Goal: Check status: Check status

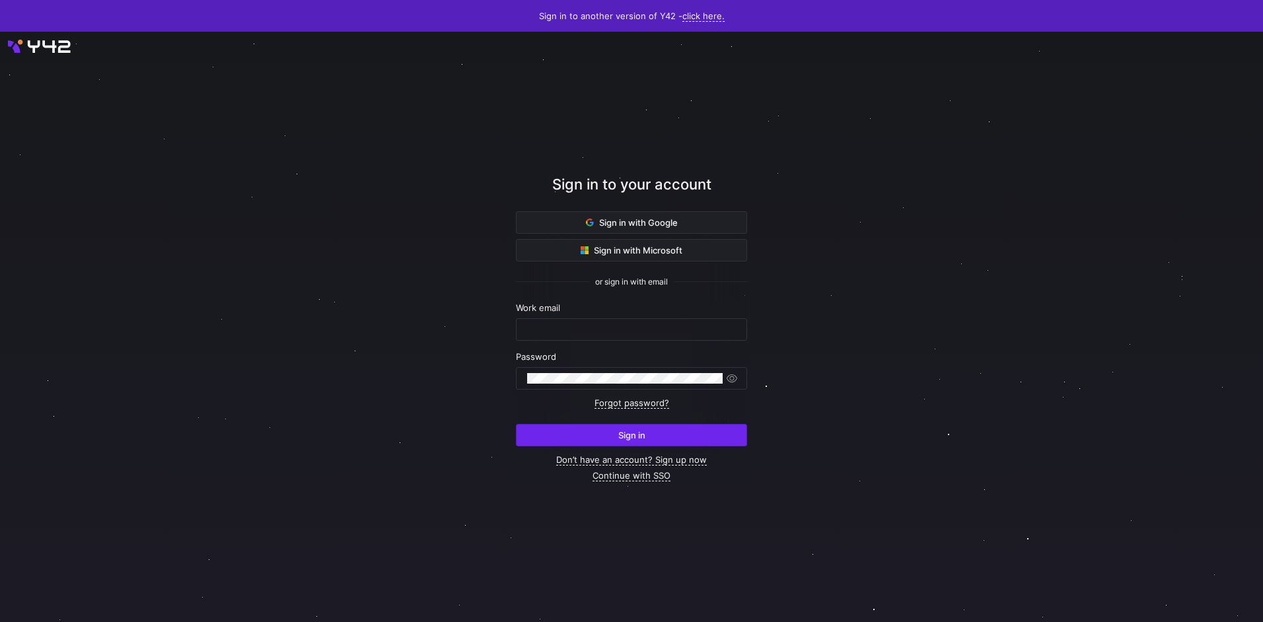
type input "airon.hiwatig@cambridge.org"
click at [650, 432] on span "submit" at bounding box center [632, 435] width 230 height 21
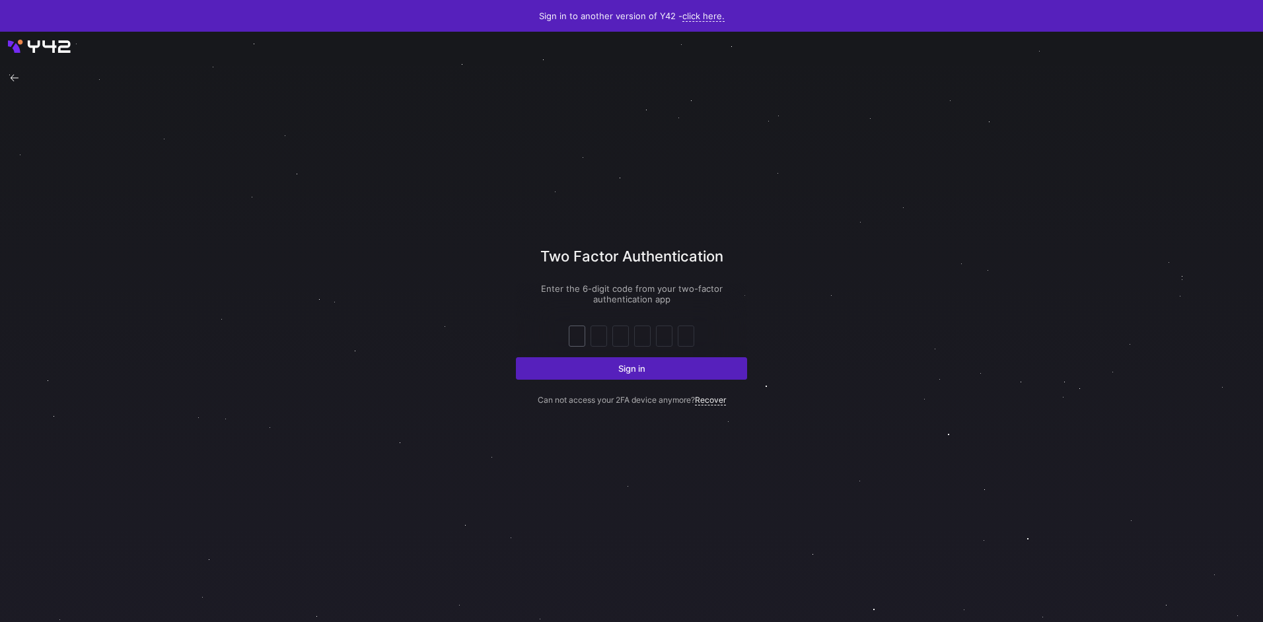
click at [582, 343] on div at bounding box center [577, 336] width 15 height 20
type input "0"
type input "5"
type input "0"
type input "7"
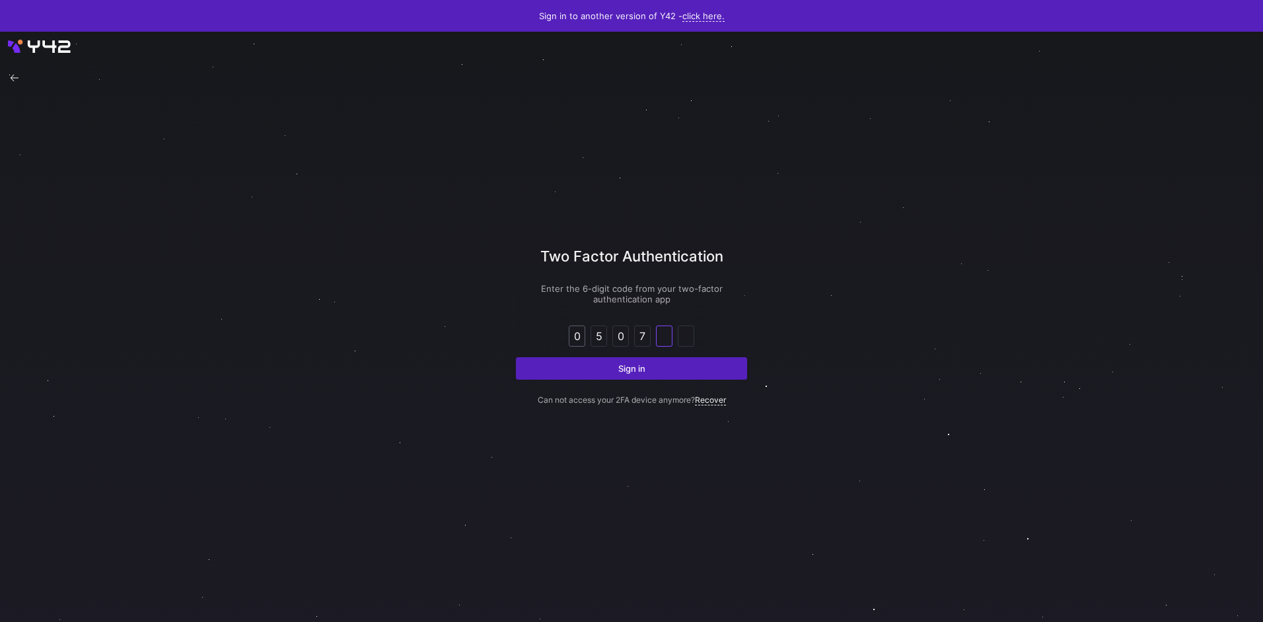
type input "2"
type input "5"
click at [516, 357] on button "Sign in" at bounding box center [631, 368] width 231 height 22
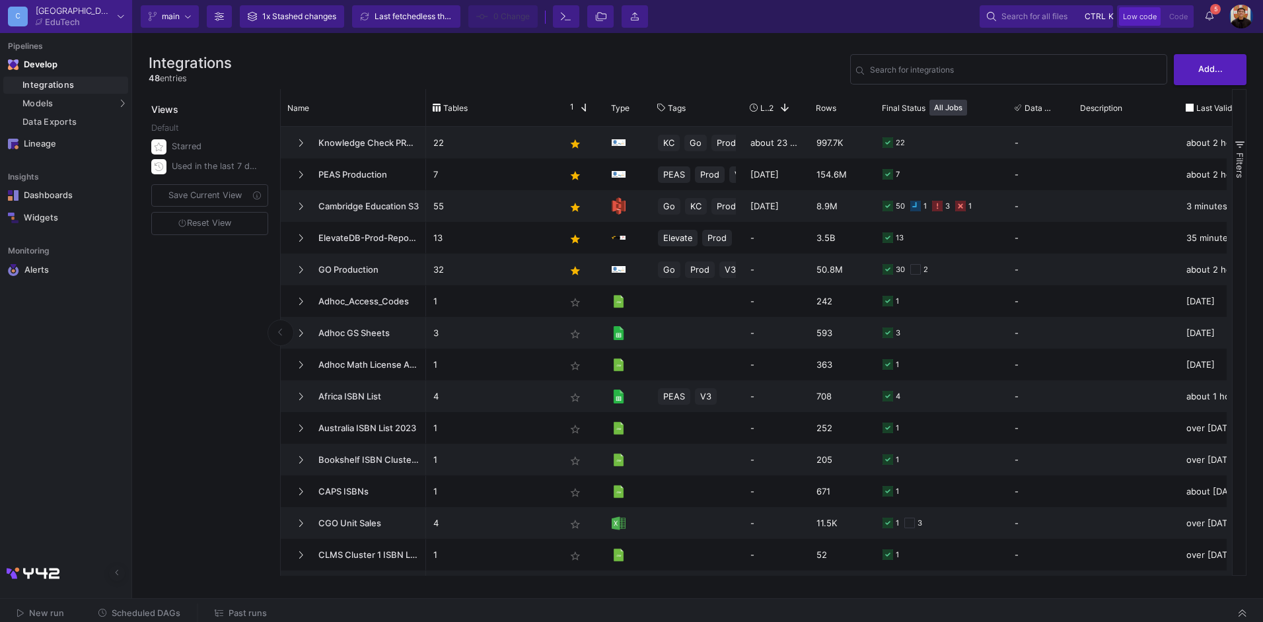
click at [1213, 9] on span "5" at bounding box center [1216, 9] width 11 height 11
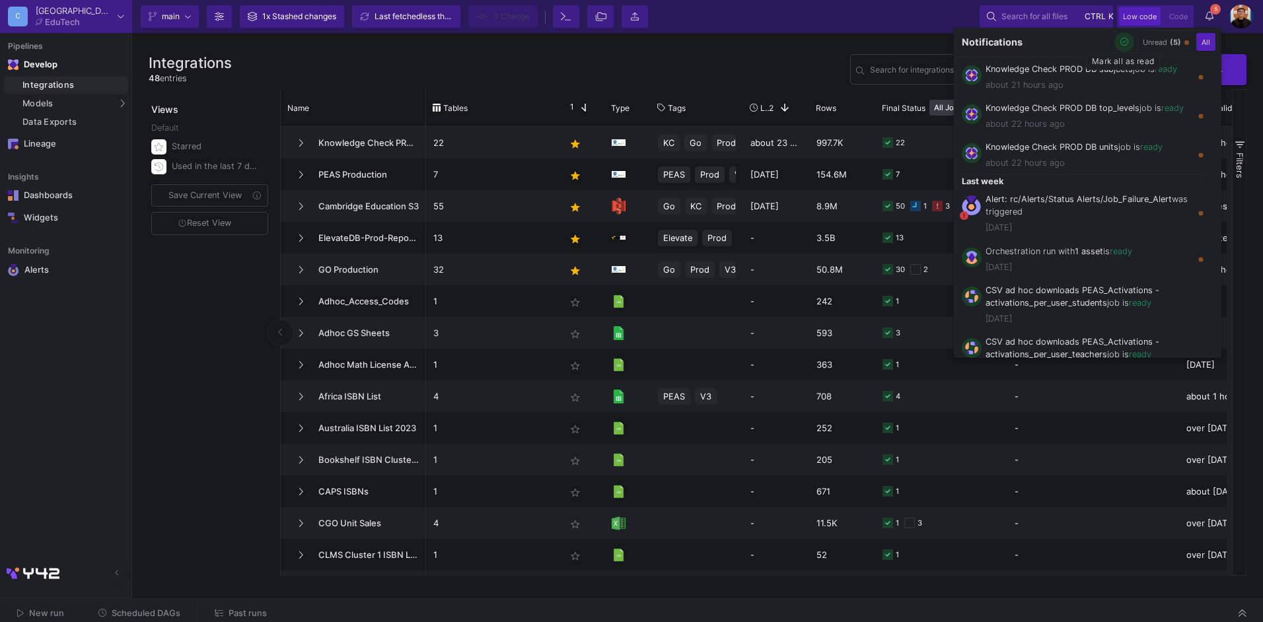
click at [1124, 46] on icon "button" at bounding box center [1125, 42] width 9 height 9
click at [243, 611] on div at bounding box center [631, 311] width 1263 height 622
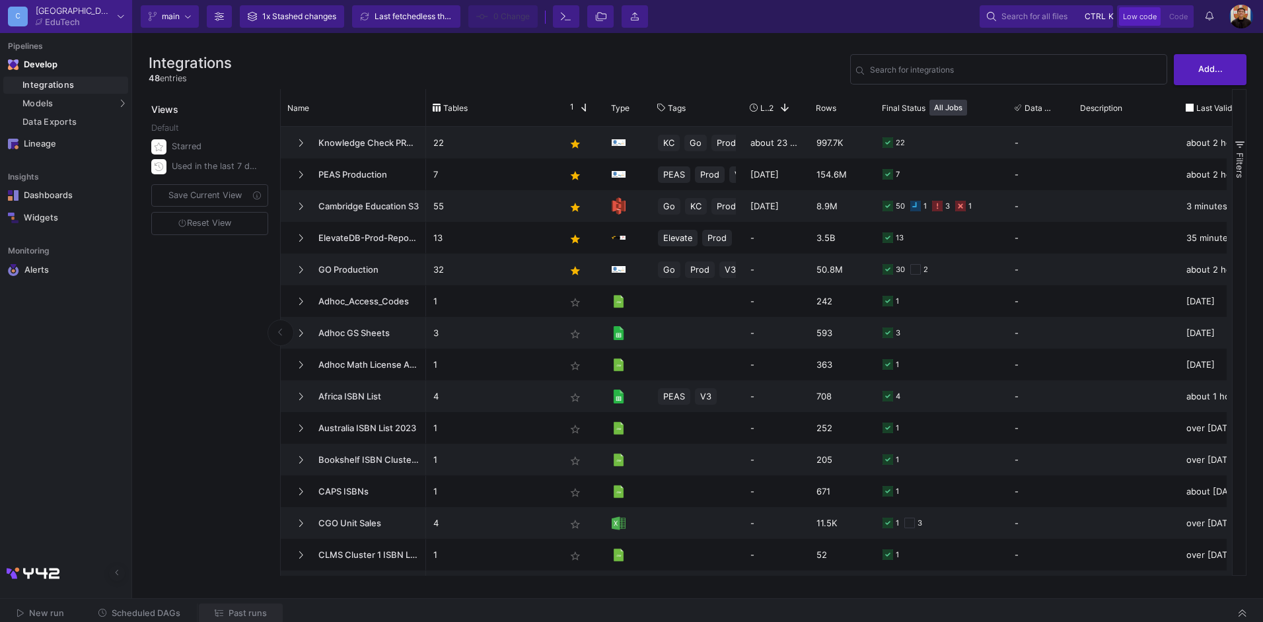
click at [244, 613] on span "Past runs" at bounding box center [248, 614] width 38 height 10
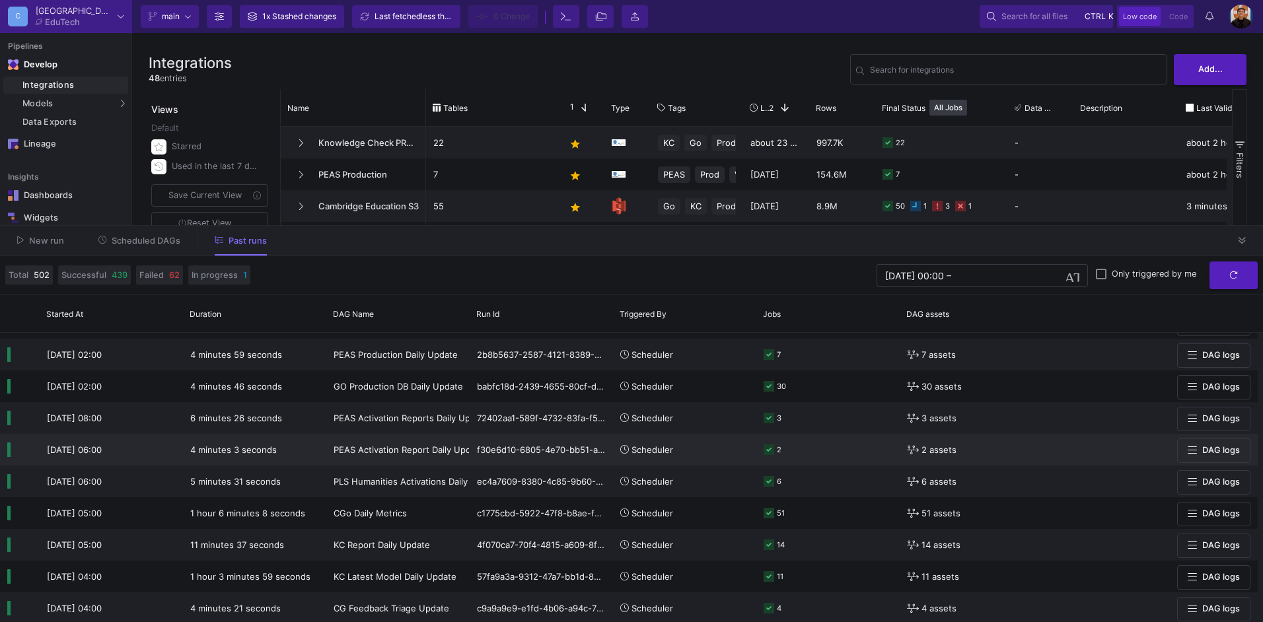
scroll to position [105, 0]
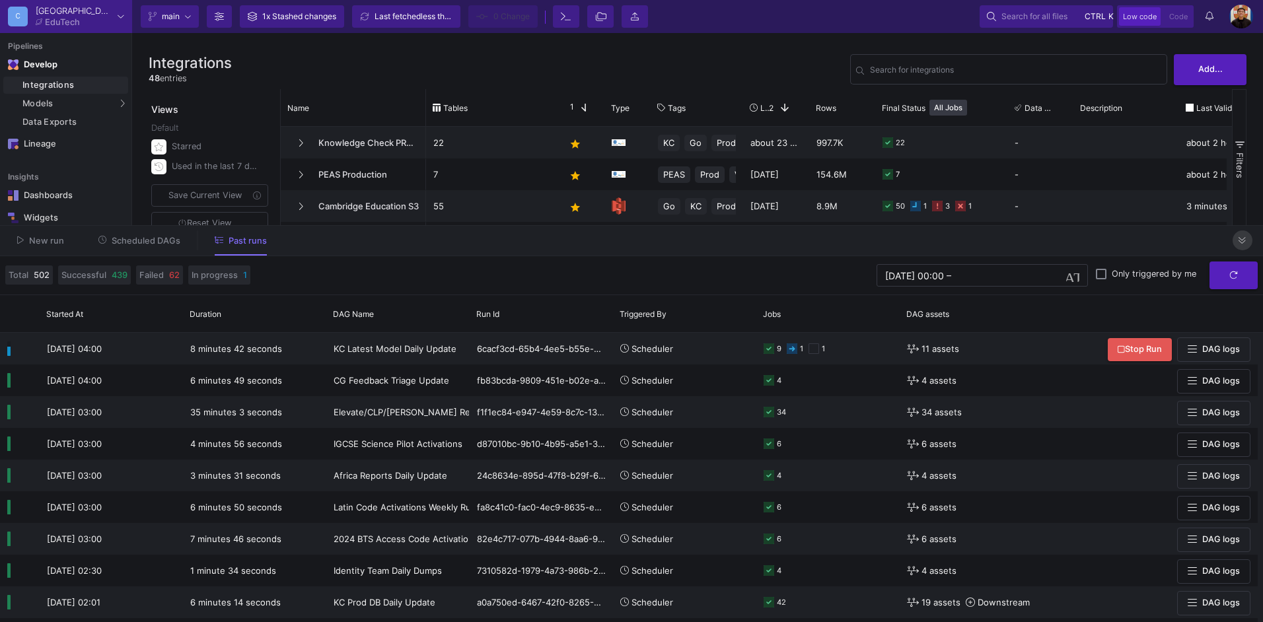
click at [1242, 240] on icon at bounding box center [1242, 241] width 7 height 9
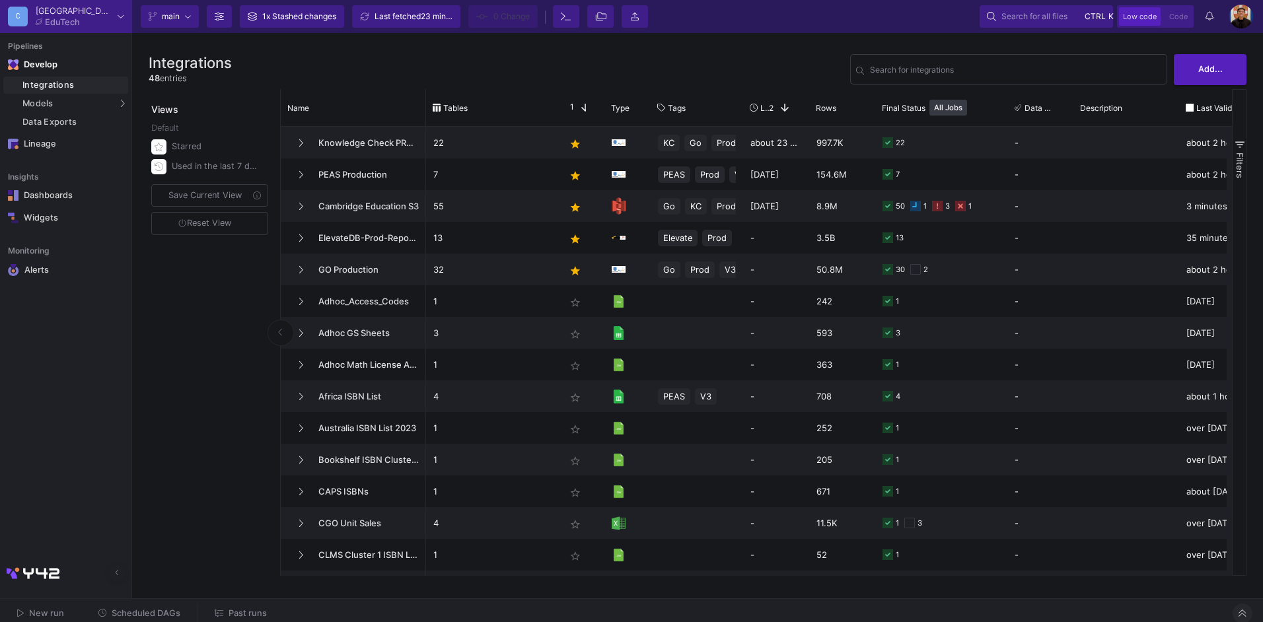
click at [246, 603] on div "New run Scheduled DAGs Past runs" at bounding box center [631, 614] width 1263 height 30
click at [246, 605] on button "Past runs" at bounding box center [241, 614] width 84 height 20
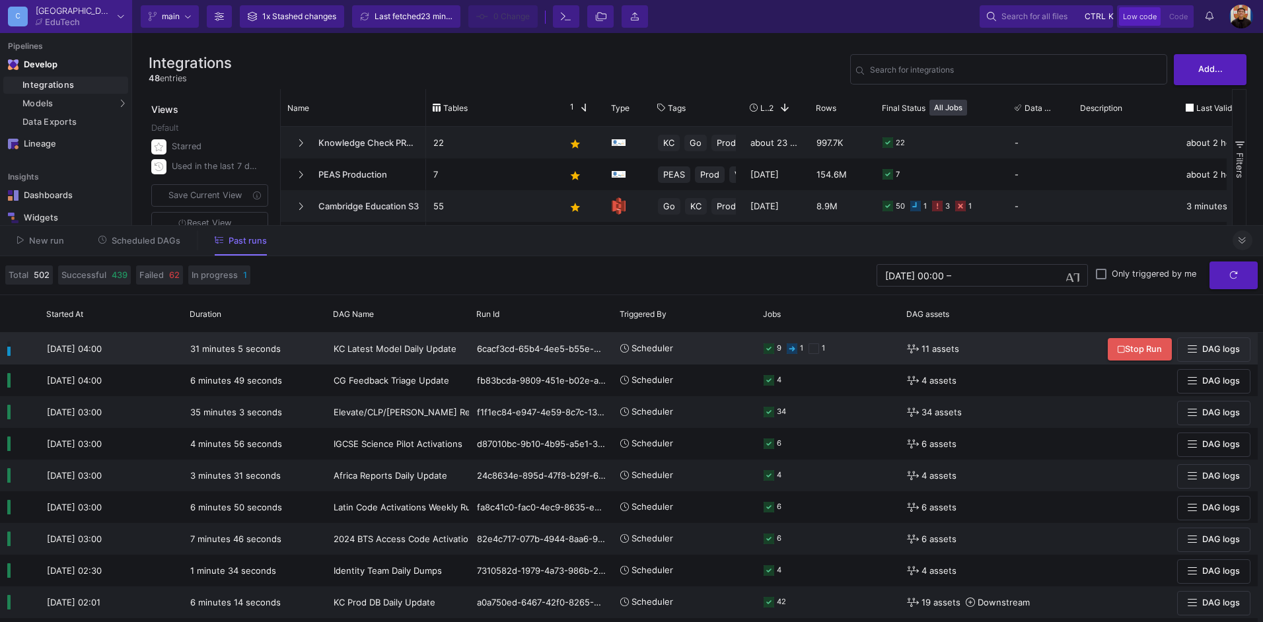
click at [706, 345] on y42-orchestration-triggered-by "Scheduler" at bounding box center [684, 349] width 129 height 30
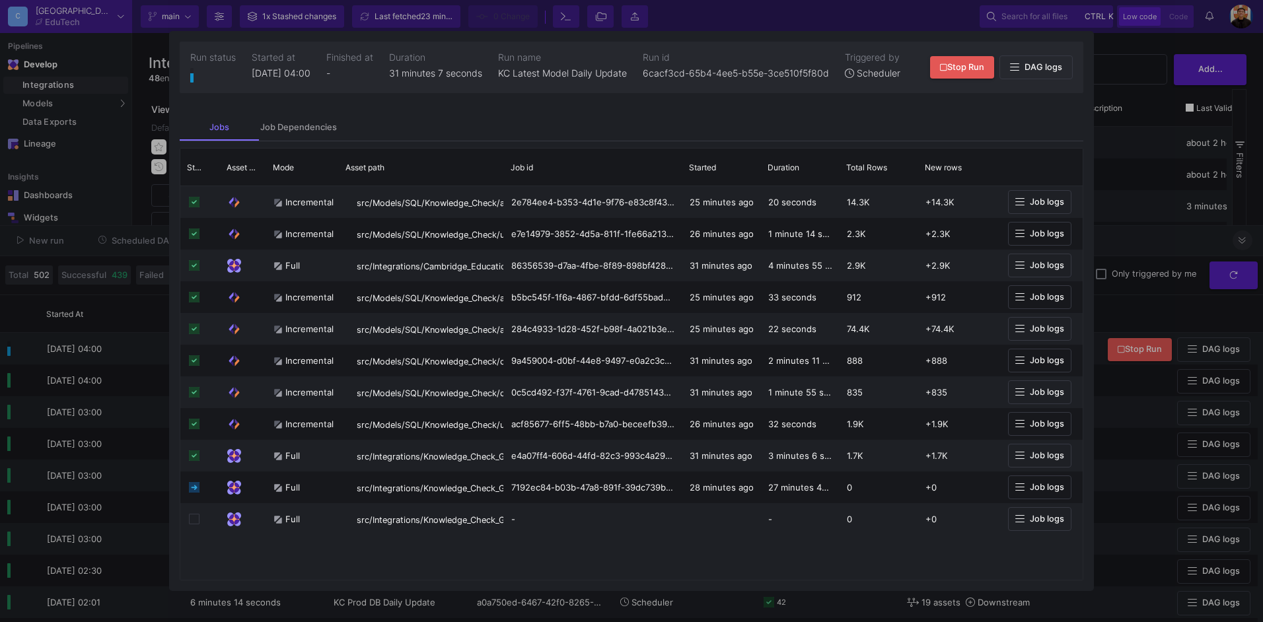
click at [1133, 250] on div at bounding box center [631, 311] width 1263 height 622
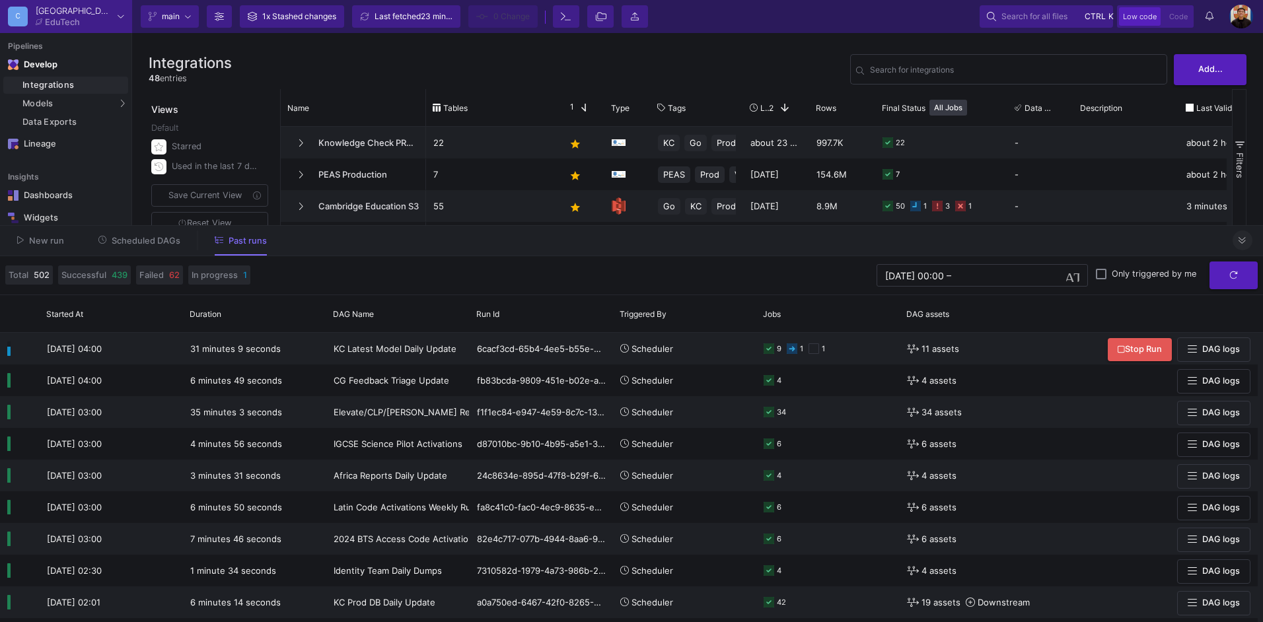
click at [1241, 239] on icon at bounding box center [1242, 240] width 7 height 7
